Goal: Task Accomplishment & Management: Use online tool/utility

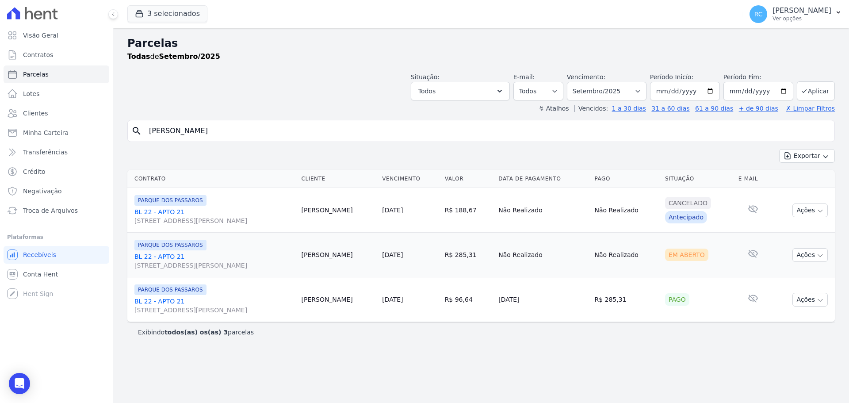
select select
drag, startPoint x: 310, startPoint y: 138, endPoint x: 168, endPoint y: 143, distance: 142.1
click at [12, 170] on div "Visão Geral Contratos [GEOGRAPHIC_DATA] Lotes Clientes Minha Carteira Transferê…" at bounding box center [424, 201] width 849 height 403
paste input "[PERSON_NAME]"
type input "[PERSON_NAME]"
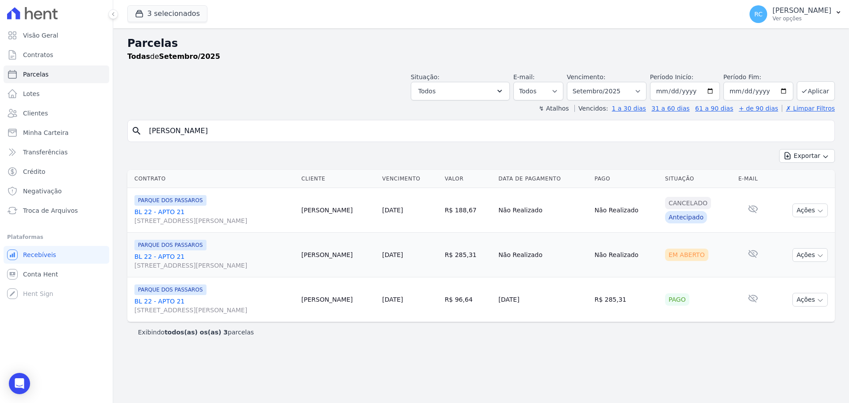
select select
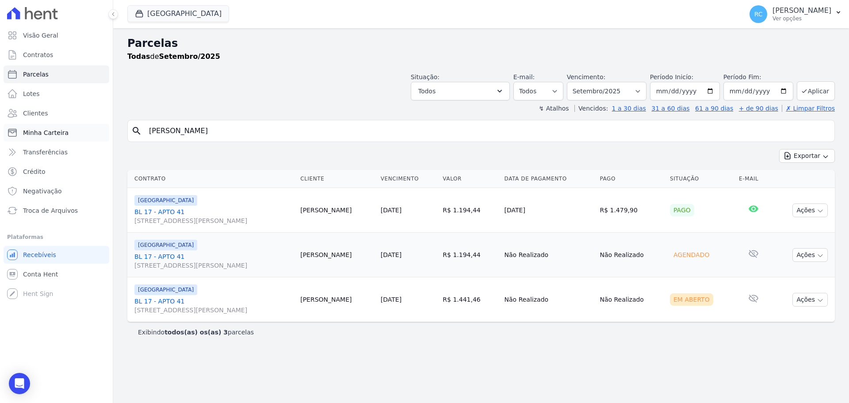
drag, startPoint x: 291, startPoint y: 129, endPoint x: 40, endPoint y: 125, distance: 251.7
click at [27, 150] on div "Visão Geral Contratos [GEOGRAPHIC_DATA] Lotes Clientes Minha Carteira Transferê…" at bounding box center [424, 201] width 849 height 403
type input "v"
type input "[PERSON_NAME]"
select select
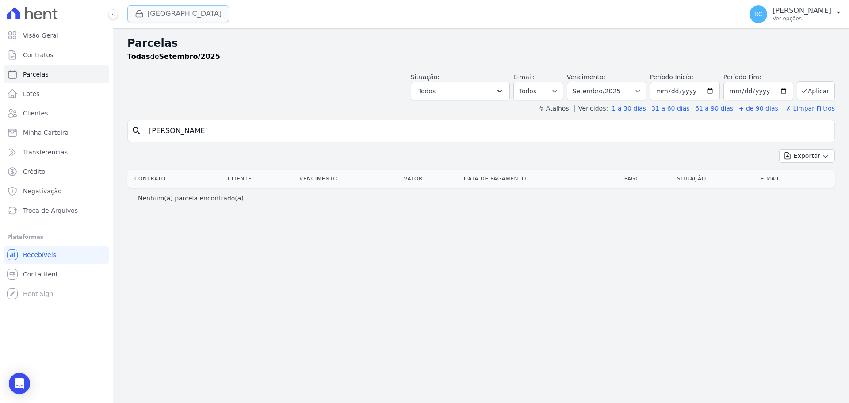
drag, startPoint x: 160, startPoint y: 18, endPoint x: 149, endPoint y: 17, distance: 10.7
click at [161, 19] on button "[GEOGRAPHIC_DATA]" at bounding box center [178, 13] width 102 height 17
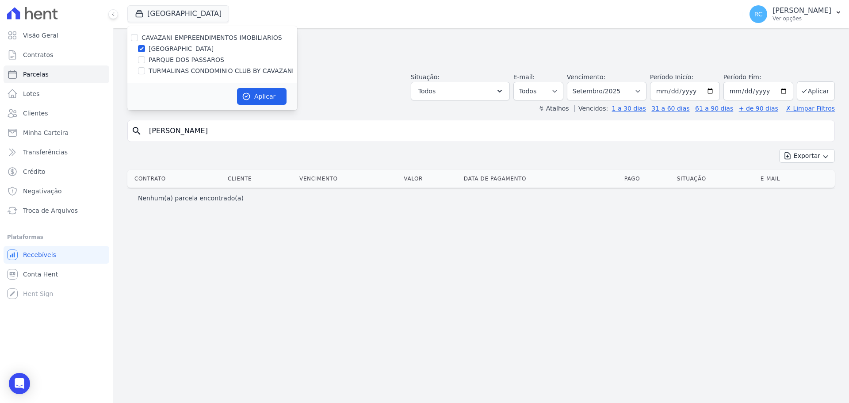
click at [135, 42] on div "CAVAZANI EMPREENDIMENTOS IMOBILIARIOS" at bounding box center [212, 37] width 170 height 9
click at [133, 41] on div at bounding box center [134, 37] width 7 height 9
click at [132, 38] on input "CAVAZANI EMPREENDIMENTOS IMOBILIARIOS" at bounding box center [134, 37] width 7 height 7
checkbox input "true"
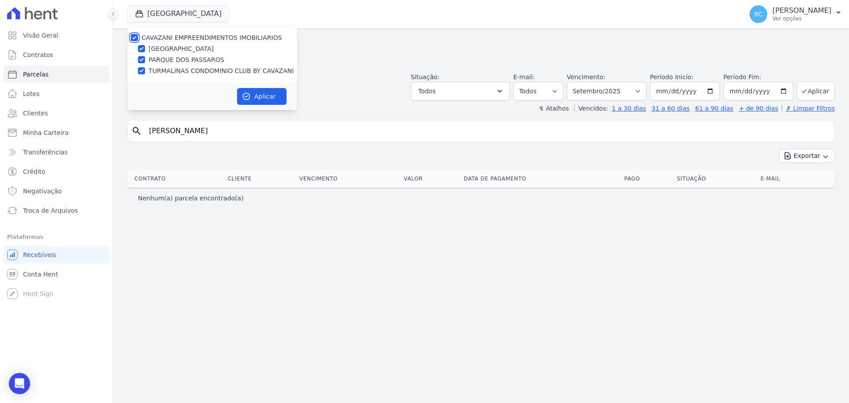
checkbox input "true"
click at [277, 93] on button "Aplicar" at bounding box center [262, 96] width 50 height 17
select select
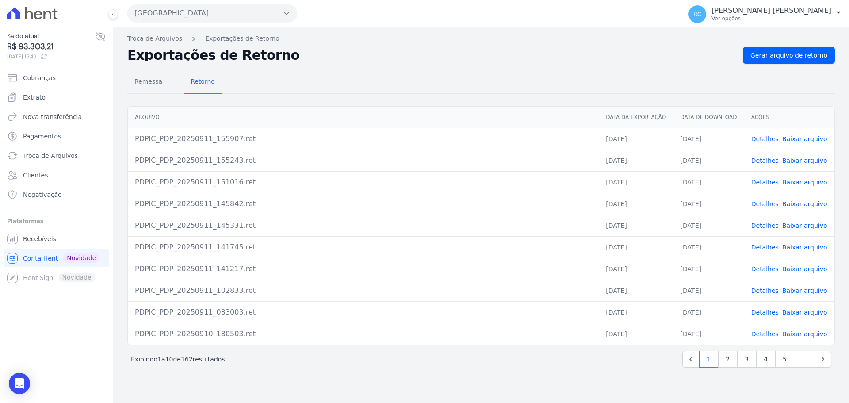
click at [225, 11] on button "[GEOGRAPHIC_DATA]" at bounding box center [212, 13] width 170 height 18
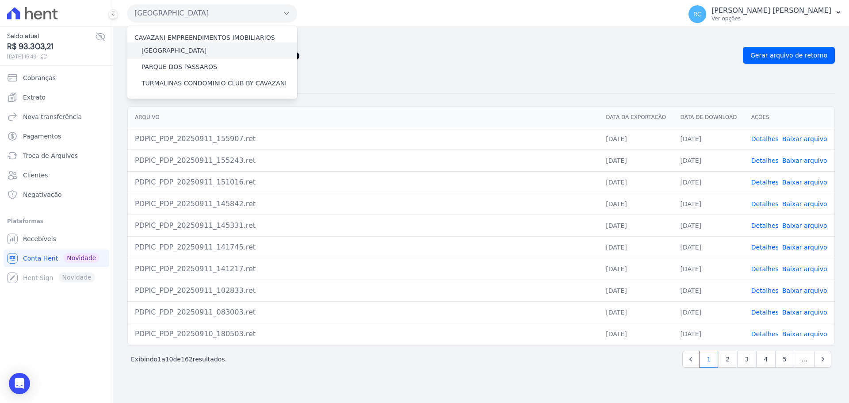
click at [190, 48] on label "[GEOGRAPHIC_DATA]" at bounding box center [174, 50] width 65 height 9
click at [0, 0] on input "[GEOGRAPHIC_DATA]" at bounding box center [0, 0] width 0 height 0
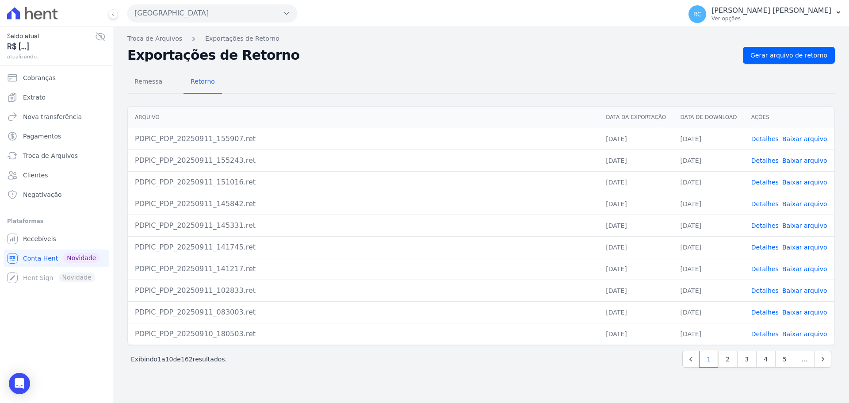
click at [283, 6] on button "[GEOGRAPHIC_DATA]" at bounding box center [212, 13] width 170 height 18
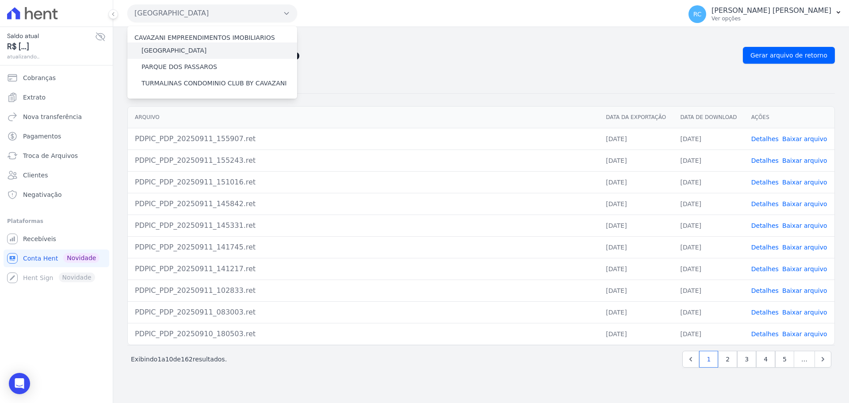
click at [199, 51] on label "[GEOGRAPHIC_DATA]" at bounding box center [174, 50] width 65 height 9
click at [0, 0] on input "[GEOGRAPHIC_DATA]" at bounding box center [0, 0] width 0 height 0
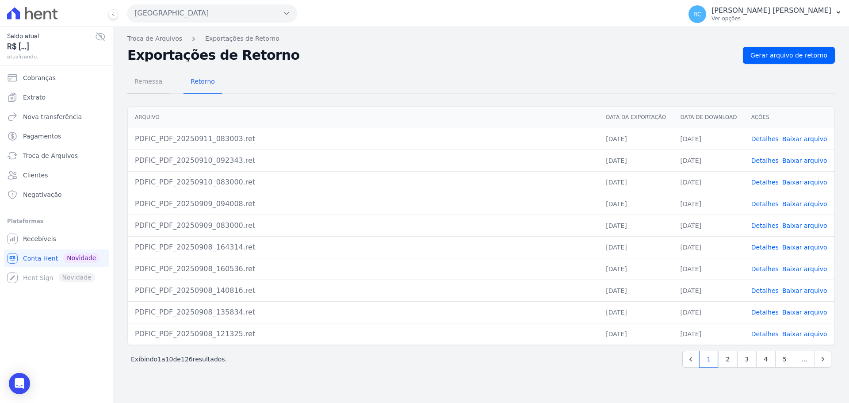
click at [151, 90] on span "Remessa" at bounding box center [148, 82] width 38 height 18
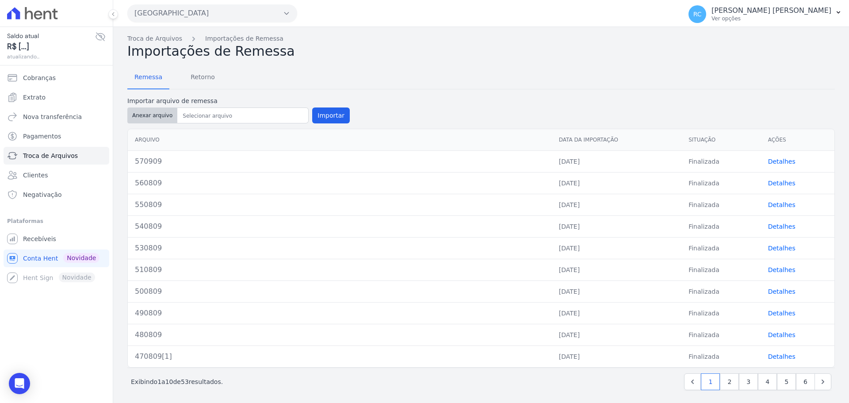
click at [151, 120] on button "Anexar arquivo" at bounding box center [152, 115] width 50 height 16
type input "591109[1]"
click at [321, 118] on button "Importar" at bounding box center [331, 115] width 38 height 16
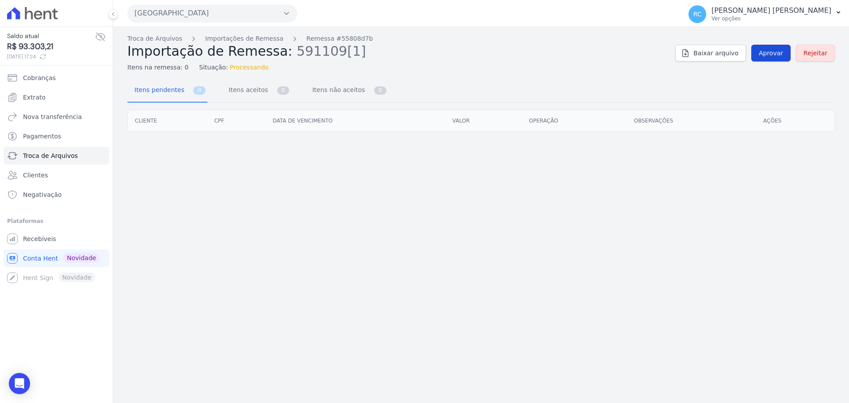
click at [775, 54] on span "Aprovar" at bounding box center [771, 53] width 24 height 9
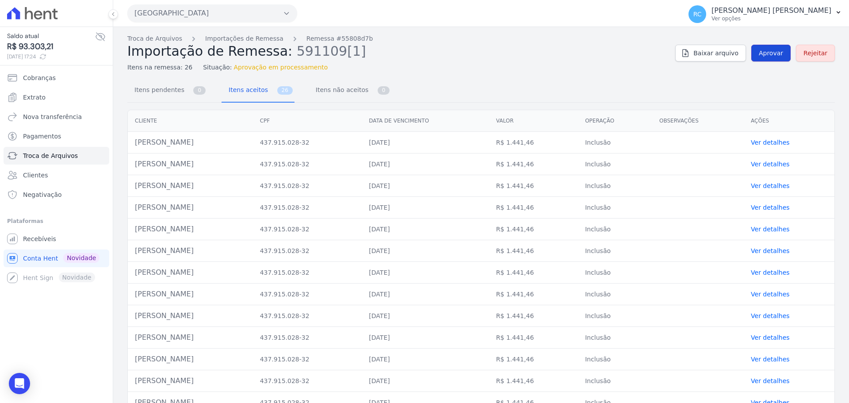
click at [773, 52] on span "Aprovar" at bounding box center [771, 53] width 24 height 9
click at [763, 55] on span "Aprovar" at bounding box center [771, 53] width 24 height 9
click at [762, 51] on span "Aprovar" at bounding box center [771, 53] width 24 height 9
click at [756, 54] on link "Aprovar" at bounding box center [770, 53] width 39 height 17
click at [764, 54] on span "Aprovar" at bounding box center [771, 53] width 24 height 9
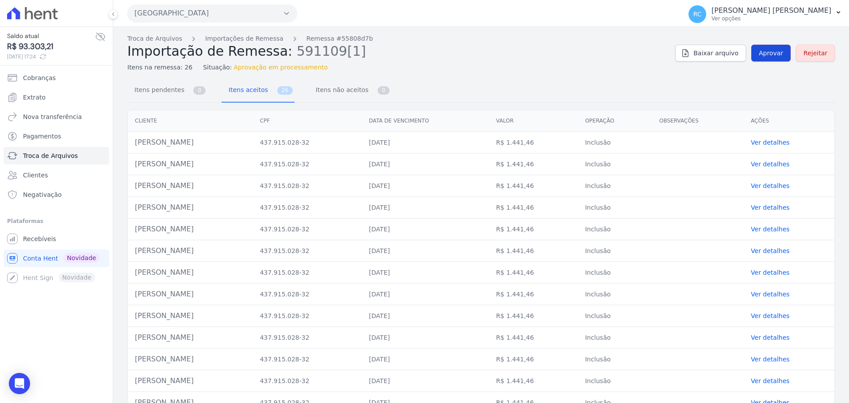
click at [769, 54] on span "Aprovar" at bounding box center [771, 53] width 24 height 9
click at [770, 51] on span "Aprovar" at bounding box center [771, 53] width 24 height 9
click at [770, 47] on link "Aprovar" at bounding box center [770, 53] width 39 height 17
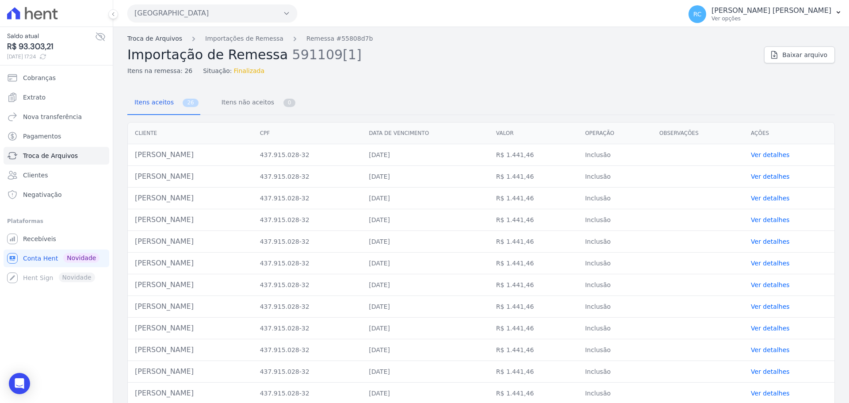
click at [150, 42] on link "Troca de Arquivos" at bounding box center [154, 38] width 55 height 9
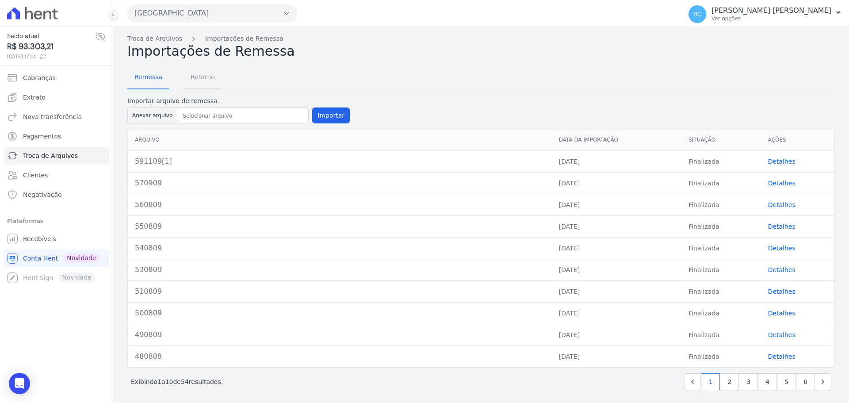
click at [210, 80] on span "Retorno" at bounding box center [202, 77] width 35 height 18
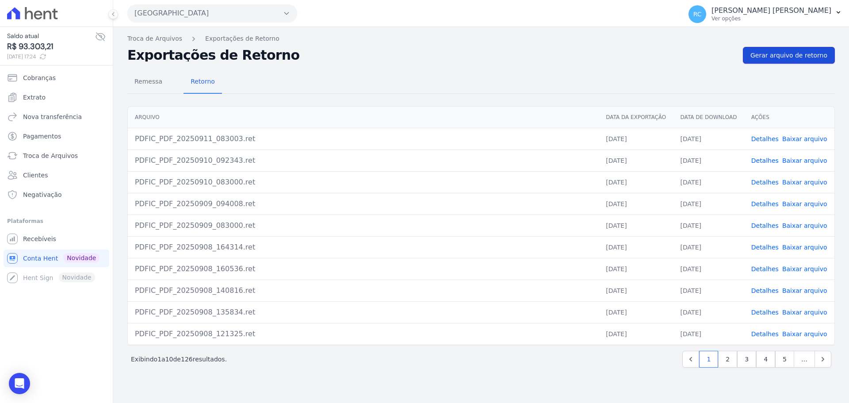
click at [798, 56] on span "Gerar arquivo de retorno" at bounding box center [788, 55] width 77 height 9
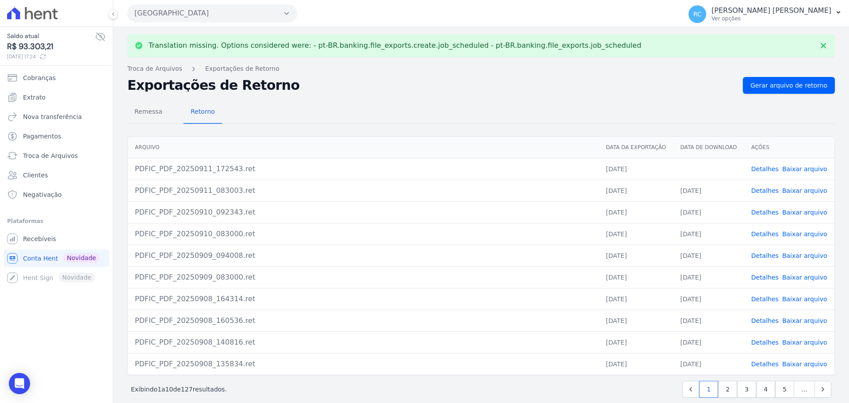
click at [791, 172] on link "Baixar arquivo" at bounding box center [804, 168] width 45 height 7
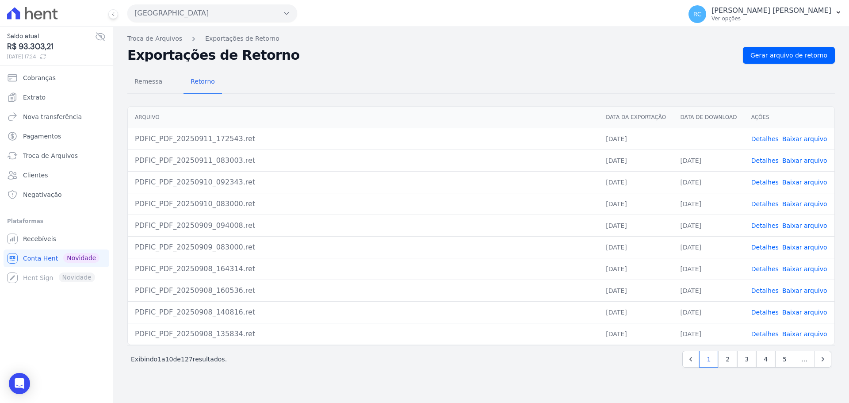
click at [178, 8] on button "[GEOGRAPHIC_DATA]" at bounding box center [212, 13] width 170 height 18
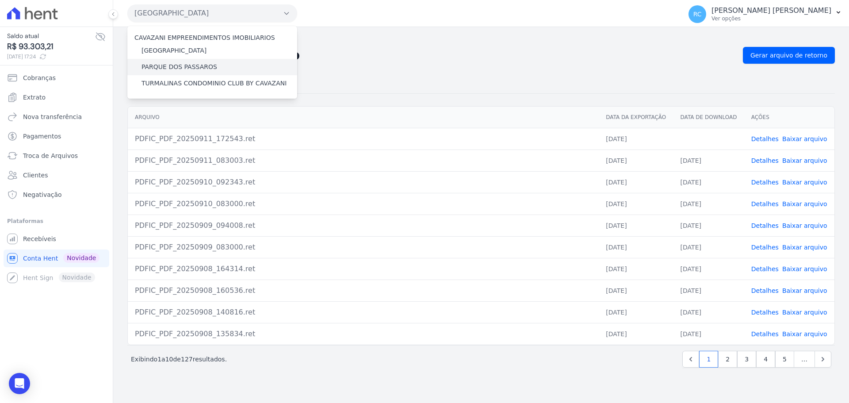
click at [183, 62] on div "PARQUE DOS PASSAROS" at bounding box center [212, 67] width 170 height 16
click at [179, 70] on label "PARQUE DOS PASSAROS" at bounding box center [180, 66] width 76 height 9
click at [0, 0] on input "PARQUE DOS PASSAROS" at bounding box center [0, 0] width 0 height 0
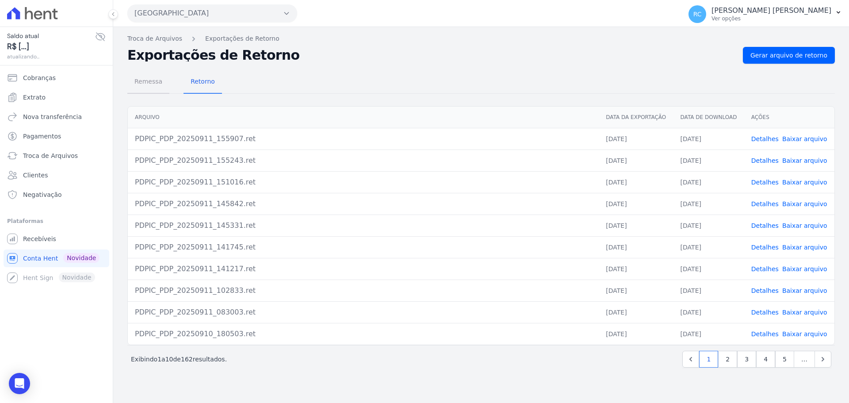
click at [147, 82] on span "Remessa" at bounding box center [148, 82] width 38 height 18
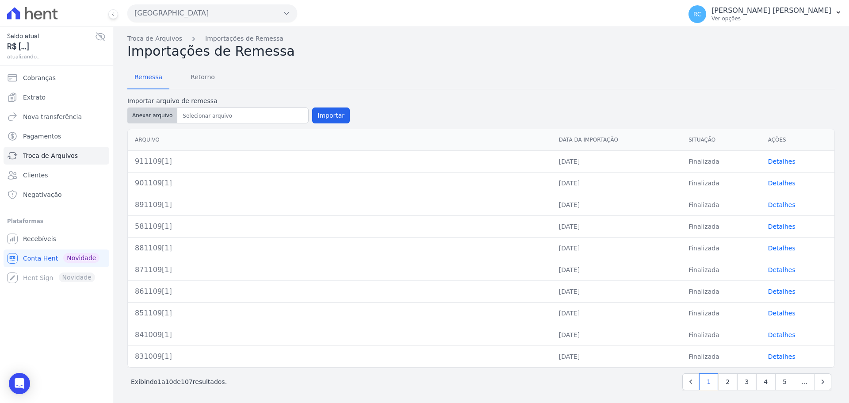
click at [153, 115] on button "Anexar arquivo" at bounding box center [152, 115] width 50 height 16
type input "921109[1]"
click at [328, 114] on button "Importar" at bounding box center [331, 115] width 38 height 16
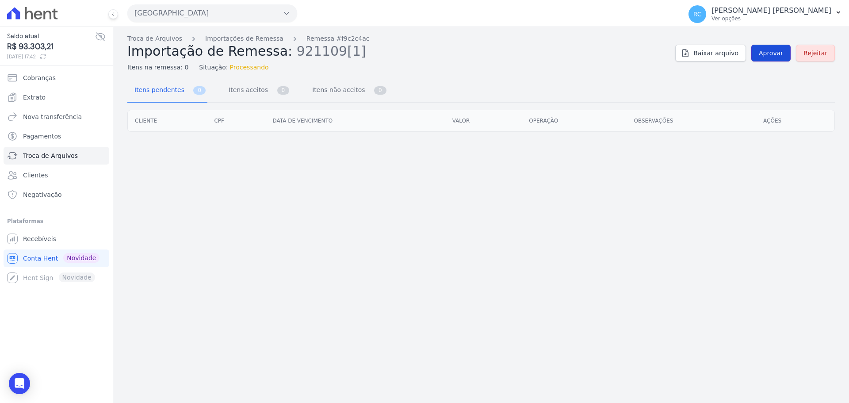
click at [780, 58] on link "Aprovar" at bounding box center [770, 53] width 39 height 17
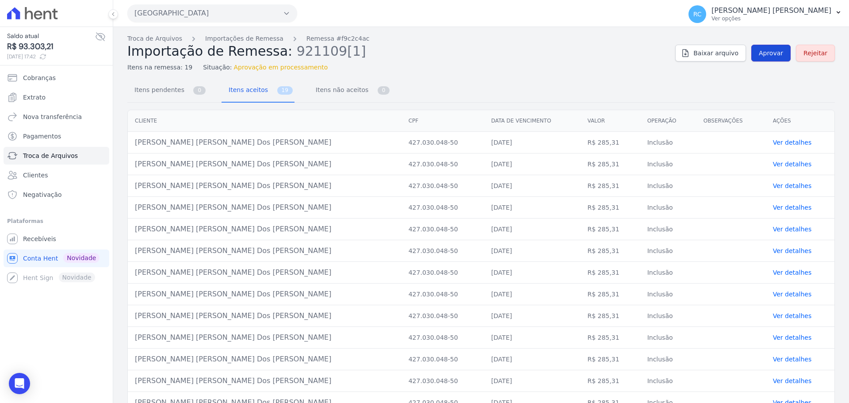
click at [781, 45] on link "Aprovar" at bounding box center [770, 53] width 39 height 17
click at [765, 51] on span "Aprovar" at bounding box center [771, 53] width 24 height 9
click at [762, 53] on span "Aprovar" at bounding box center [771, 53] width 24 height 9
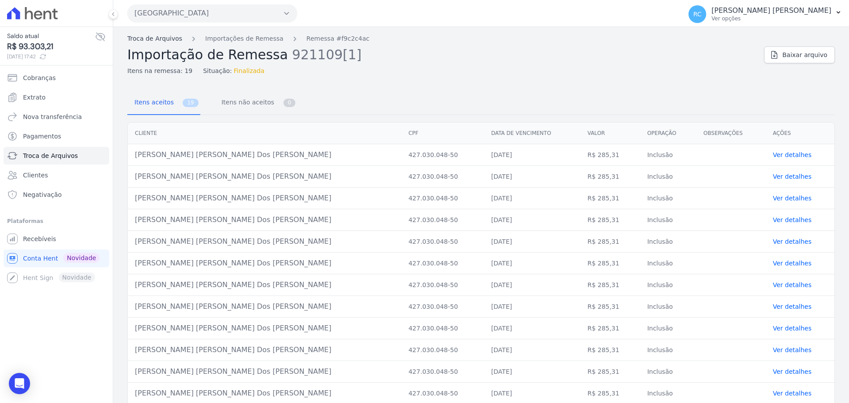
click at [164, 42] on link "Troca de Arquivos" at bounding box center [154, 38] width 55 height 9
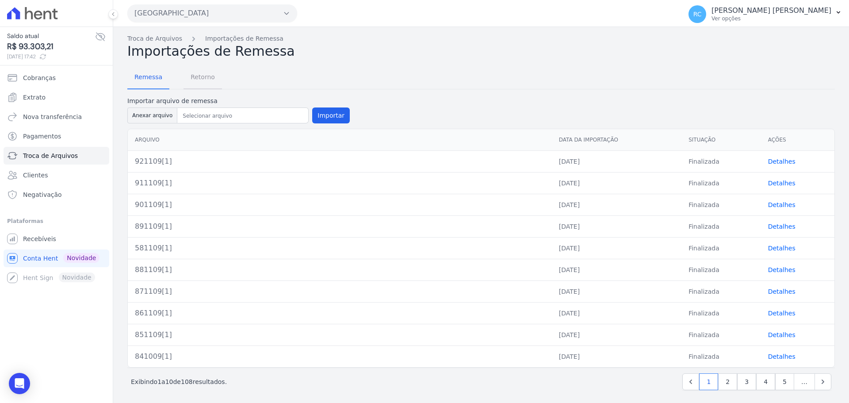
click at [201, 80] on span "Retorno" at bounding box center [202, 77] width 35 height 18
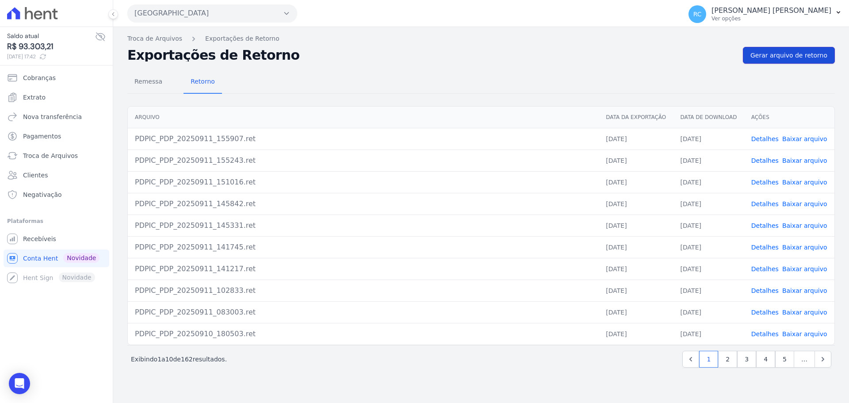
click at [781, 57] on span "Gerar arquivo de retorno" at bounding box center [788, 55] width 77 height 9
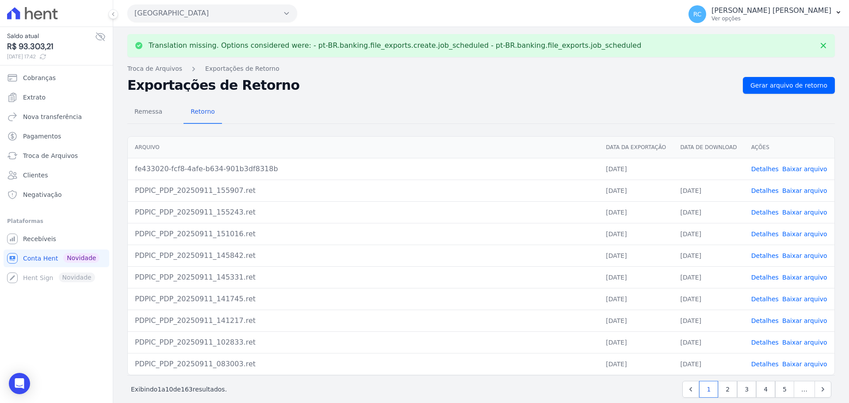
click at [795, 171] on link "Baixar arquivo" at bounding box center [804, 168] width 45 height 7
